Goal: Task Accomplishment & Management: Use online tool/utility

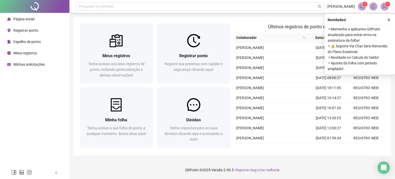
click at [21, 31] on span "Registrar ponto" at bounding box center [25, 30] width 25 height 4
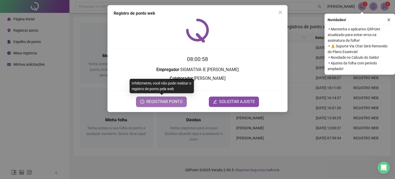
click at [171, 102] on span "REGISTRAR PONTO" at bounding box center [164, 101] width 36 height 6
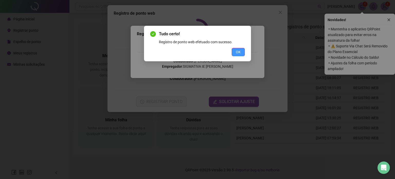
click at [240, 51] on span "OK" at bounding box center [238, 52] width 5 height 6
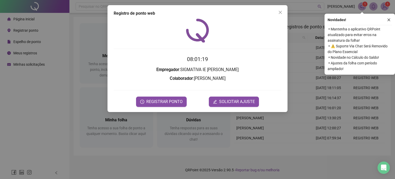
drag, startPoint x: 281, startPoint y: 13, endPoint x: 275, endPoint y: 2, distance: 12.7
click at [276, 3] on div "Registro de ponto web 08:01:19 Empregador : SIGMATIVA IE [PERSON_NAME] : [PERSO…" at bounding box center [197, 89] width 395 height 179
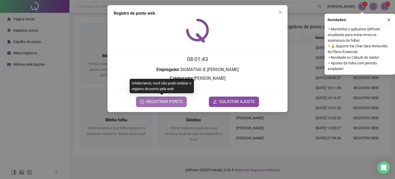
click at [168, 102] on span "REGISTRAR PONTO" at bounding box center [164, 101] width 36 height 6
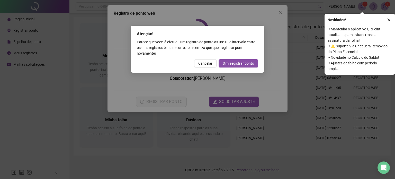
drag, startPoint x: 205, startPoint y: 63, endPoint x: 210, endPoint y: 61, distance: 5.1
click at [207, 63] on span "Cancelar" at bounding box center [205, 63] width 14 height 6
